Goal: Navigation & Orientation: Find specific page/section

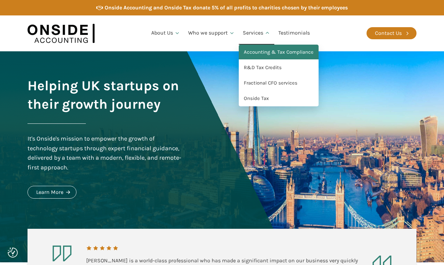
click at [254, 49] on link "Accounting & Tax Compliance" at bounding box center [279, 52] width 80 height 15
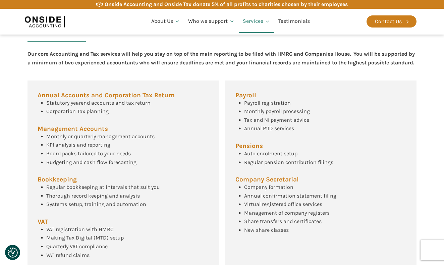
scroll to position [253, 0]
click at [163, 55] on link "Our Team" at bounding box center [165, 55] width 36 height 15
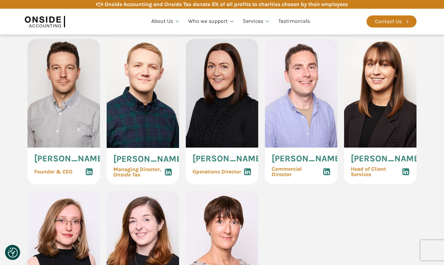
scroll to position [341, 0]
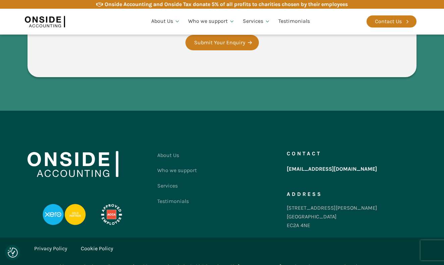
scroll to position [1314, 0]
